Goal: Information Seeking & Learning: Understand process/instructions

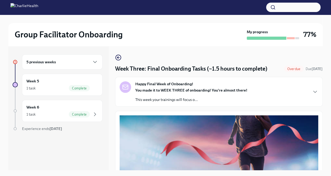
scroll to position [0, 0]
click at [52, 60] on h6 "5 previous weeks" at bounding box center [41, 62] width 30 height 6
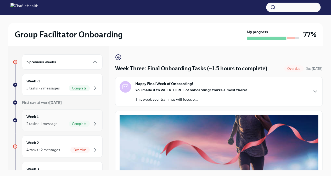
scroll to position [30, 0]
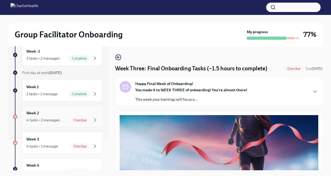
click at [55, 122] on div "4 tasks • 2 messages" at bounding box center [42, 119] width 33 height 5
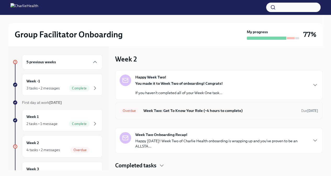
click at [196, 108] on h6 "Week Two: Get To Know Your Role (~4 hours to complete)" at bounding box center [220, 111] width 154 height 6
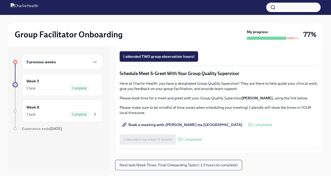
scroll to position [9, 0]
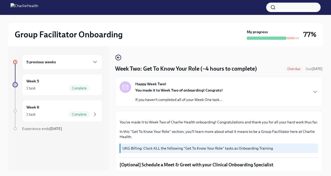
scroll to position [408, 0]
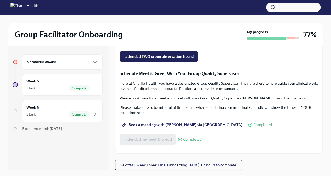
click at [83, 64] on div "5 previous weeks" at bounding box center [62, 62] width 72 height 6
